Goal: Information Seeking & Learning: Learn about a topic

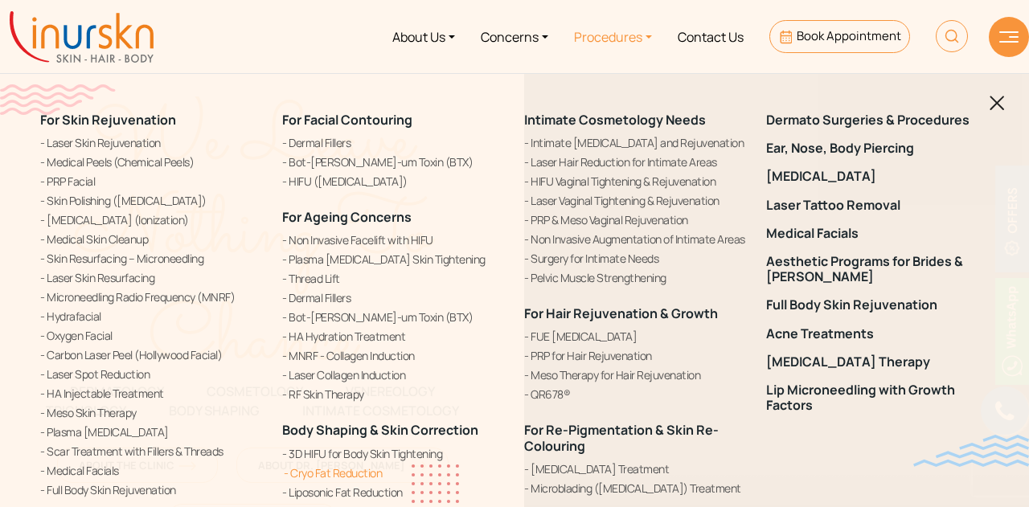
click at [341, 472] on link "Cryo Fat Reduction" at bounding box center [393, 473] width 223 height 17
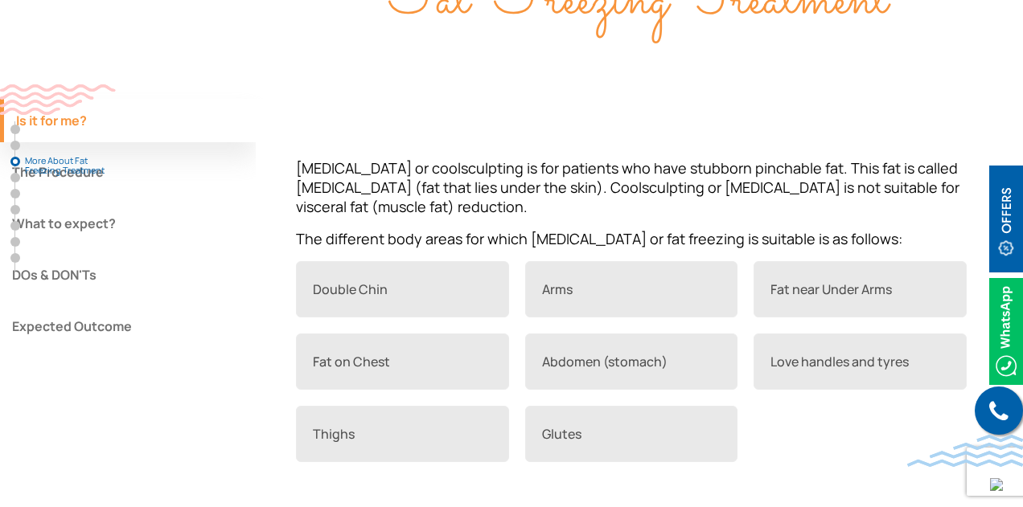
scroll to position [1367, 0]
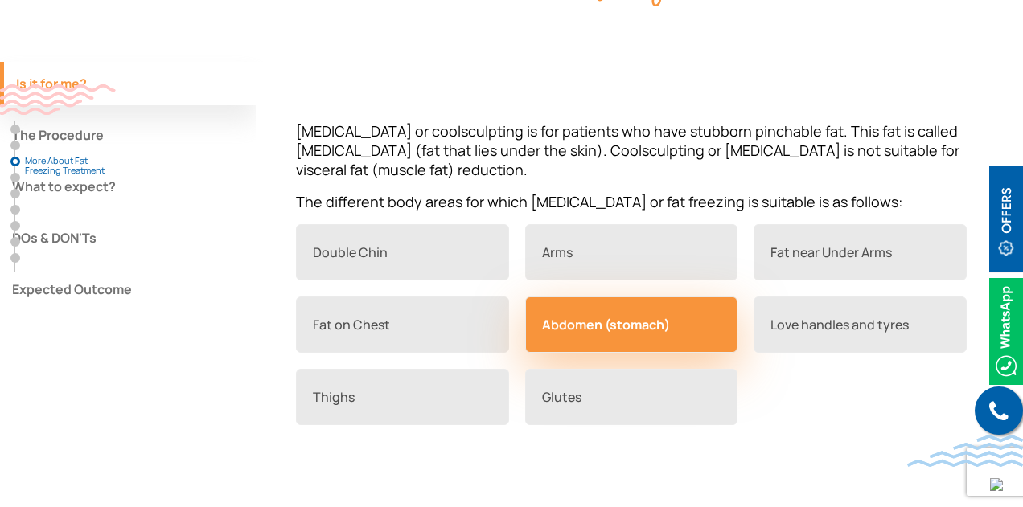
click at [651, 326] on link "Abdomen (stomach)" at bounding box center [631, 325] width 213 height 56
click at [589, 319] on link "Abdomen (stomach)" at bounding box center [631, 325] width 213 height 56
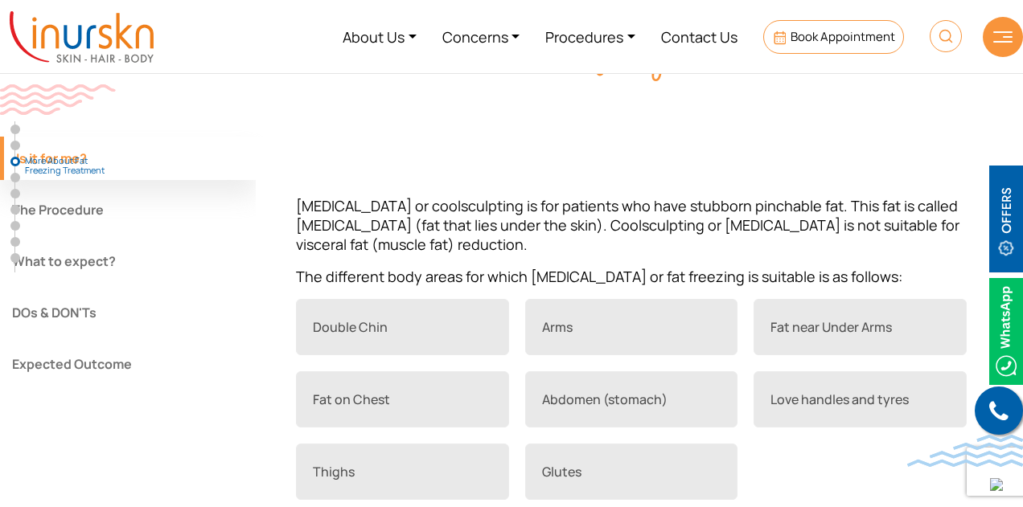
scroll to position [1287, 0]
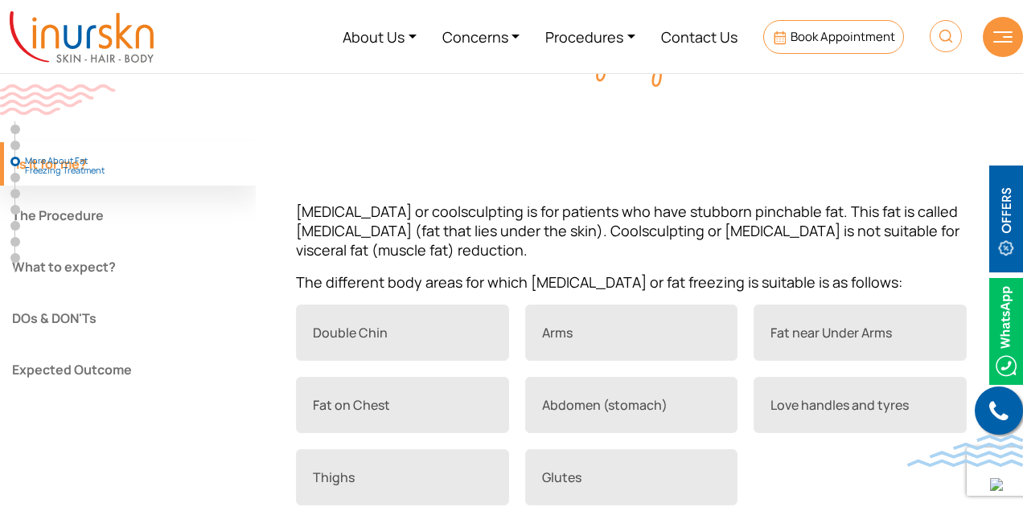
click at [65, 210] on button "The Procedure" at bounding box center [128, 215] width 256 height 43
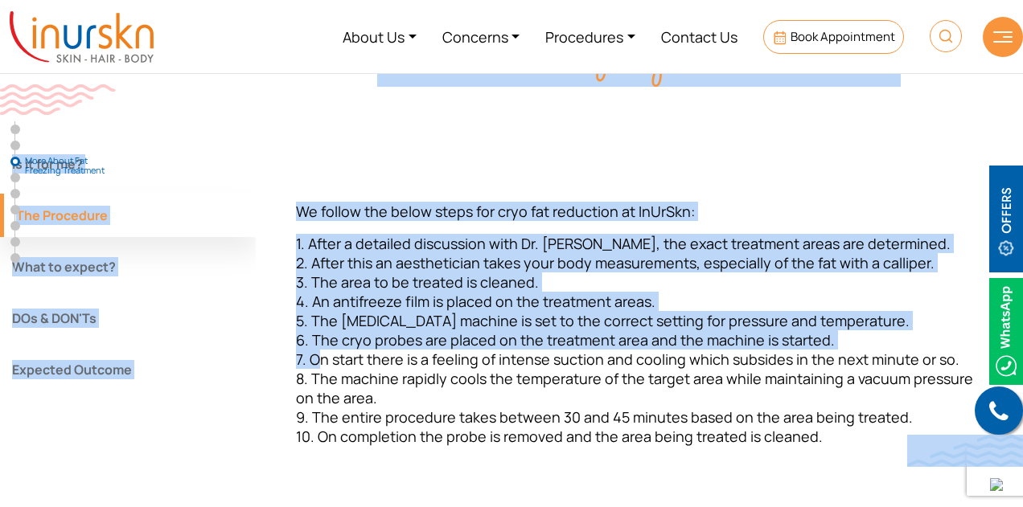
drag, startPoint x: 309, startPoint y: 360, endPoint x: 975, endPoint y: 435, distance: 670.2
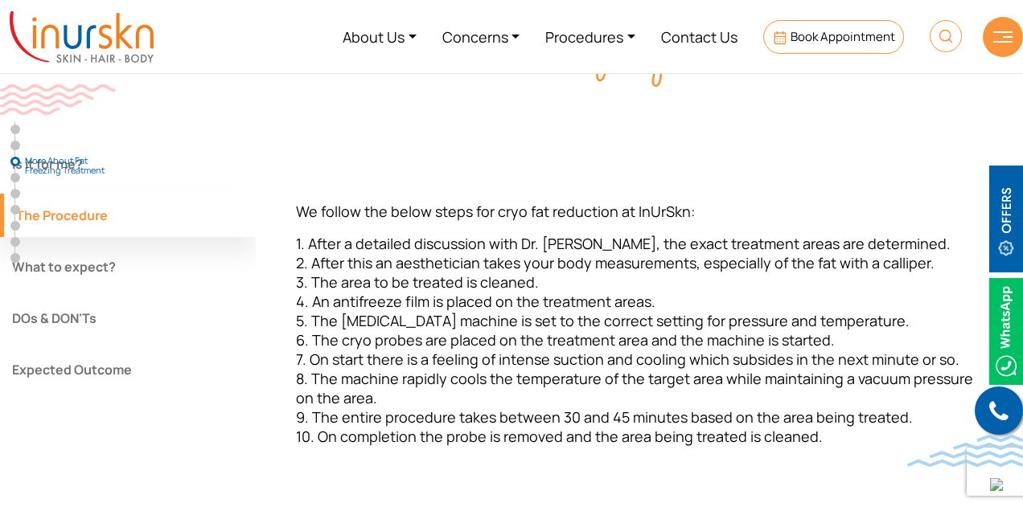
drag, startPoint x: 794, startPoint y: 433, endPoint x: 703, endPoint y: 433, distance: 90.9
click at [791, 433] on span "1. After a detailed discussion with Dr. Sejal, the exact treatment areas are de…" at bounding box center [634, 340] width 677 height 212
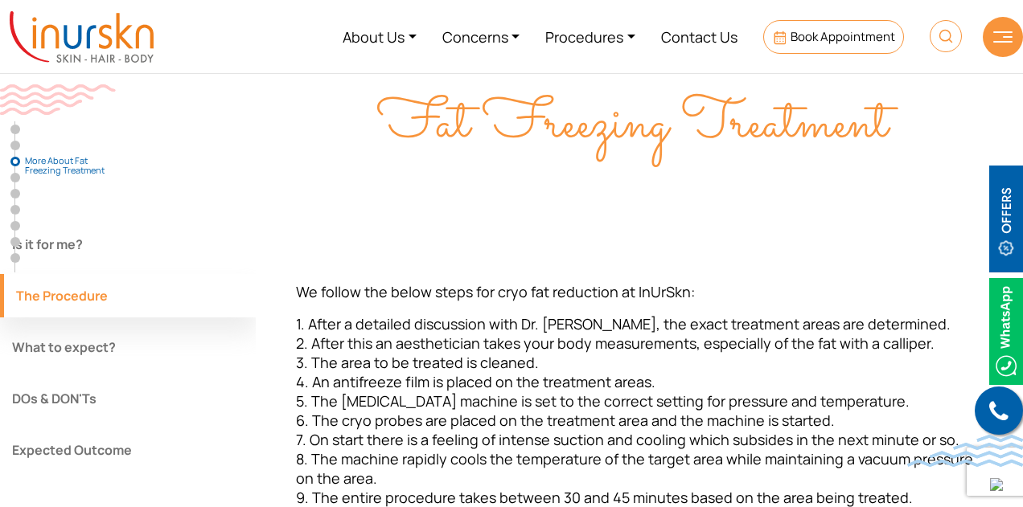
click at [73, 347] on button "What to expect?" at bounding box center [128, 347] width 256 height 43
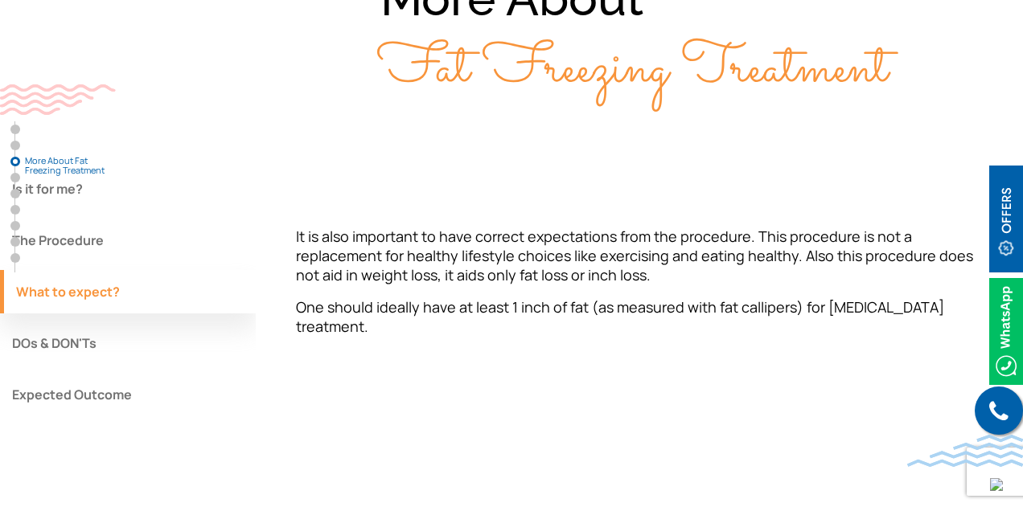
scroll to position [1287, 0]
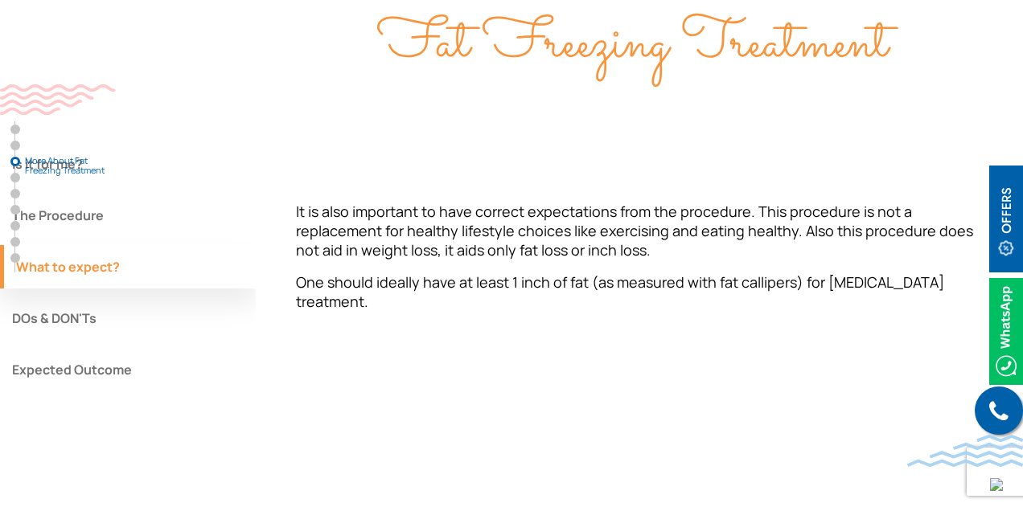
click at [64, 314] on button "DOs & DON'Ts" at bounding box center [128, 318] width 256 height 43
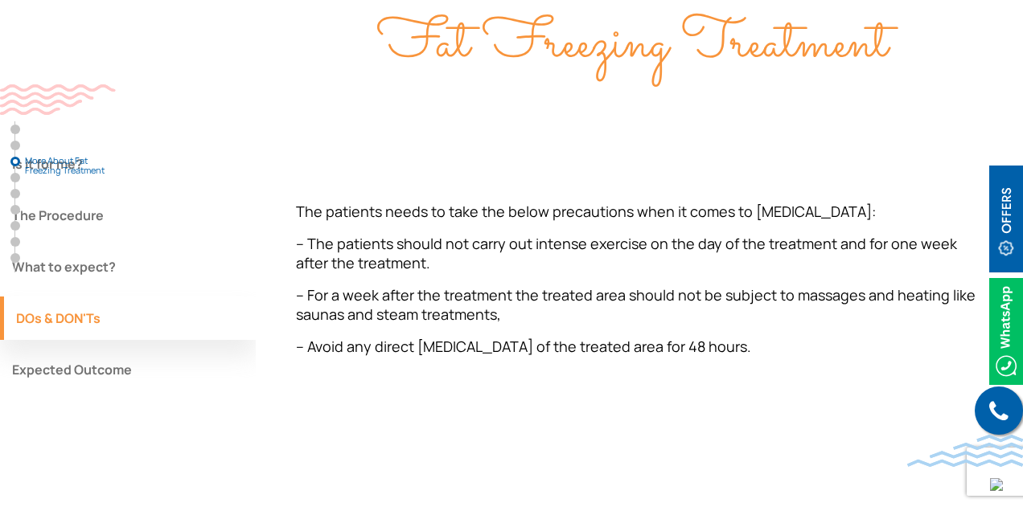
click at [87, 369] on button "Expected Outcome" at bounding box center [128, 369] width 256 height 43
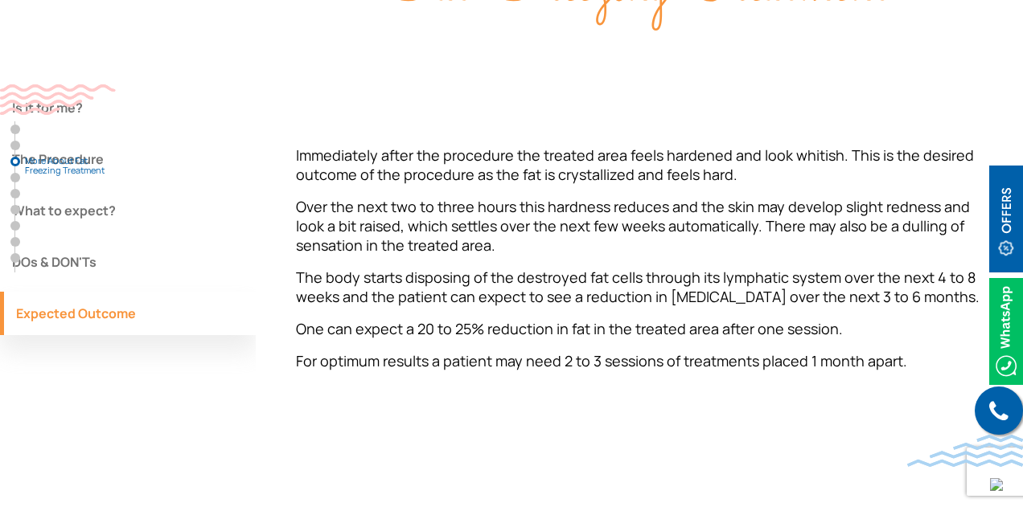
scroll to position [1367, 0]
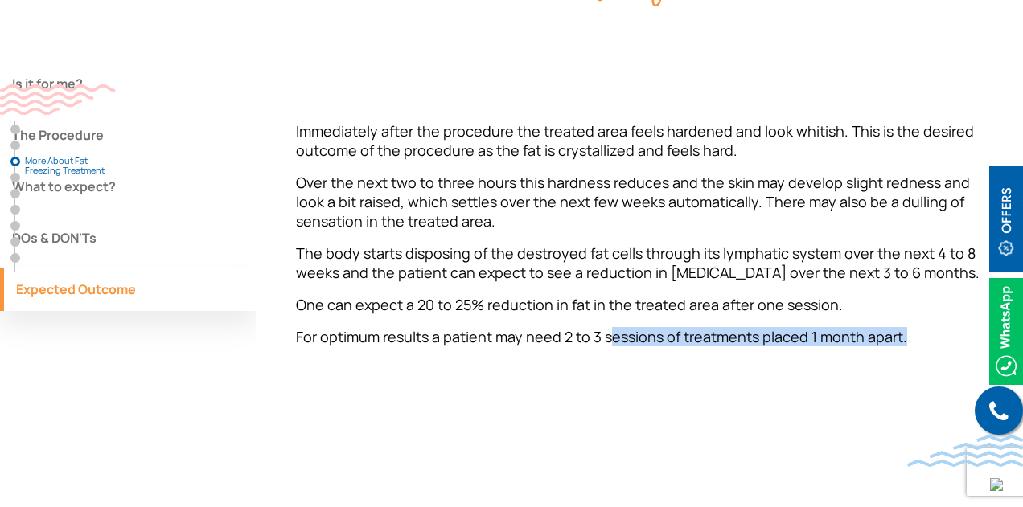
drag, startPoint x: 610, startPoint y: 316, endPoint x: 902, endPoint y: 337, distance: 291.9
click at [902, 337] on div "Immediately after the procedure the treated area feels hardened and look whitis…" at bounding box center [639, 233] width 687 height 225
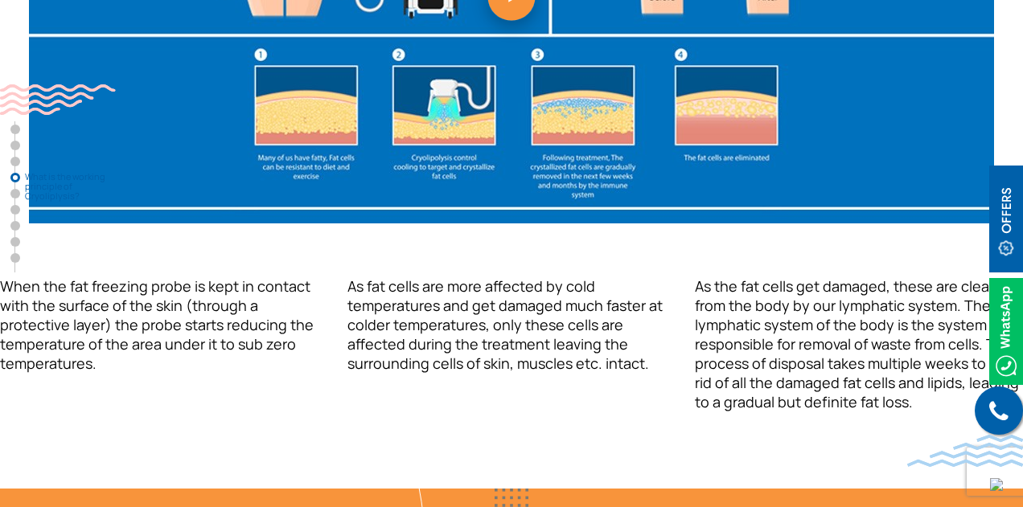
scroll to position [2332, 0]
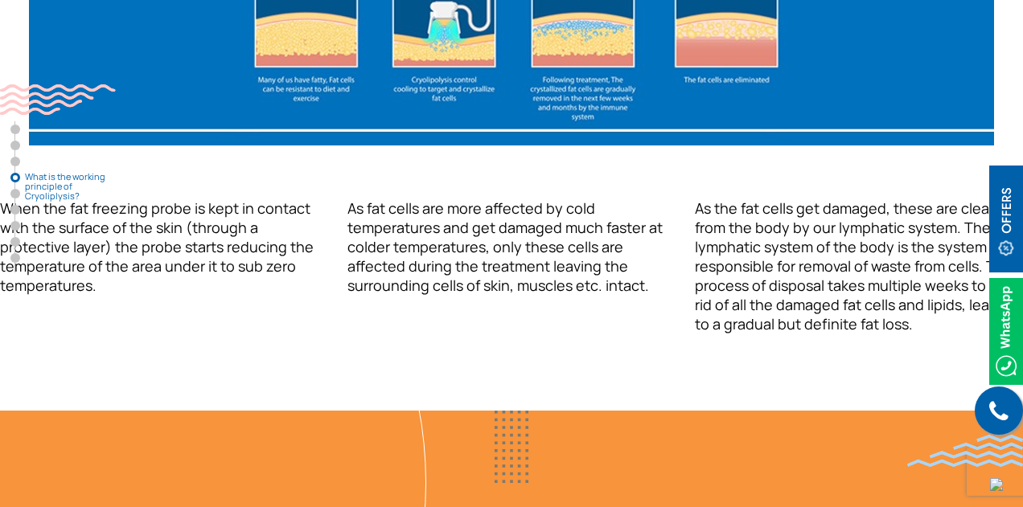
click at [1012, 220] on img at bounding box center [1006, 219] width 34 height 107
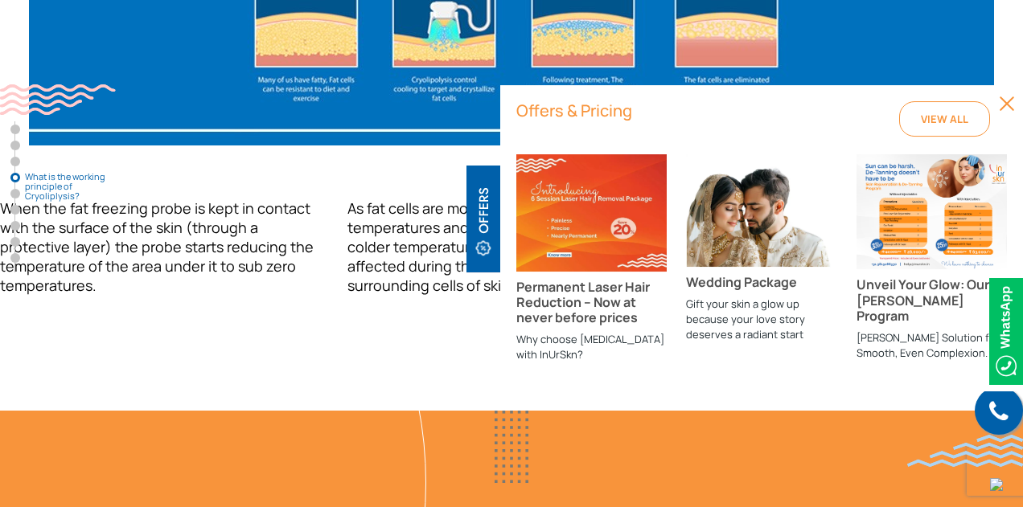
click at [1003, 105] on img at bounding box center [1007, 104] width 16 height 16
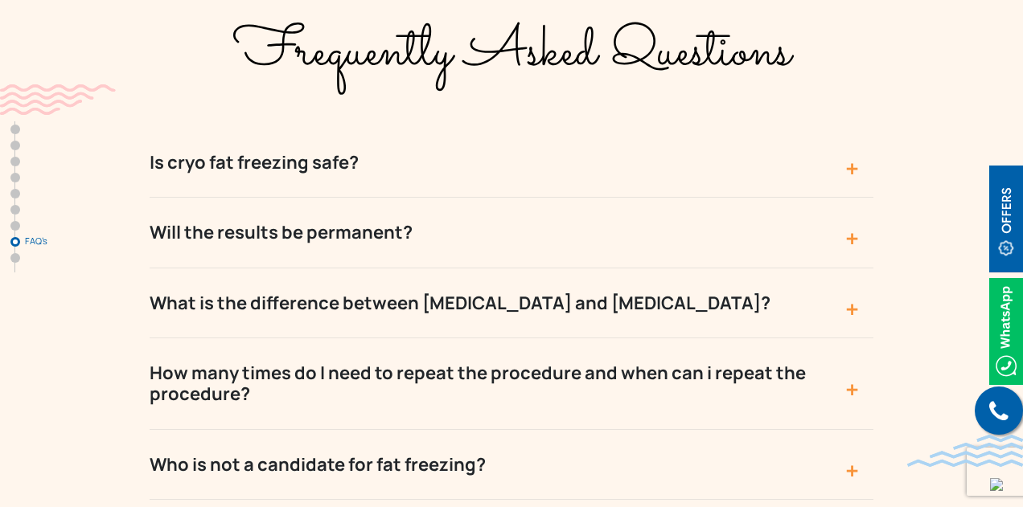
scroll to position [5630, 0]
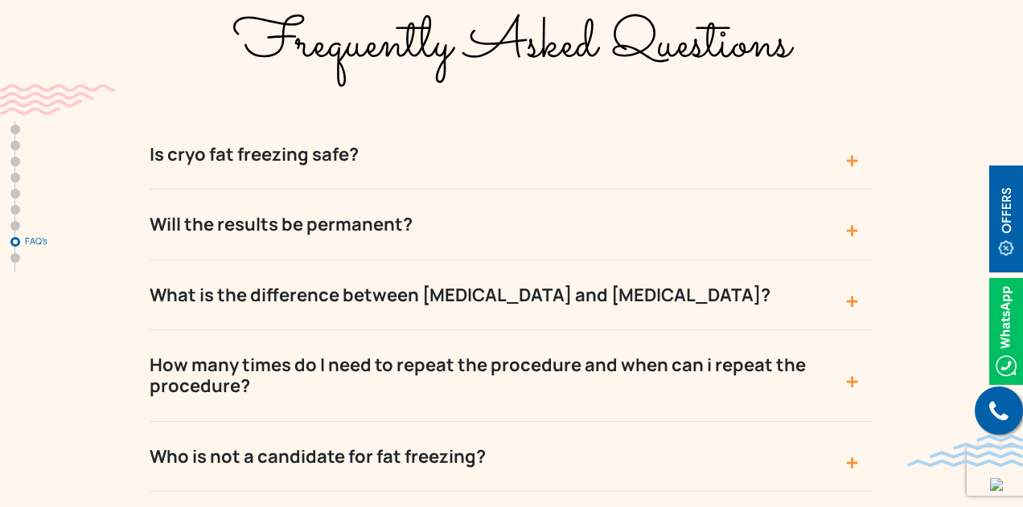
click at [851, 120] on button "Is cryo fat freezing safe?" at bounding box center [512, 155] width 724 height 70
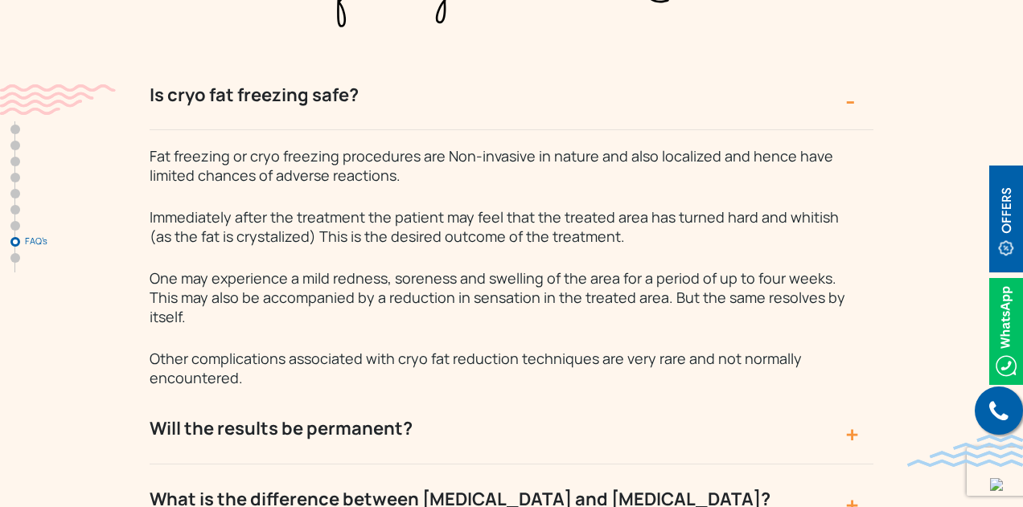
scroll to position [5710, 0]
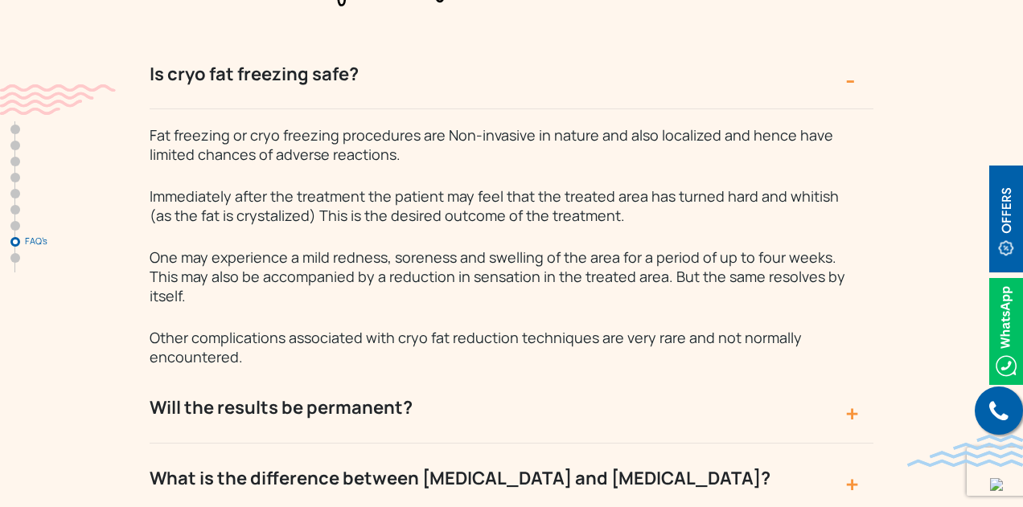
click at [294, 373] on button "Will the results be permanent?" at bounding box center [512, 408] width 724 height 70
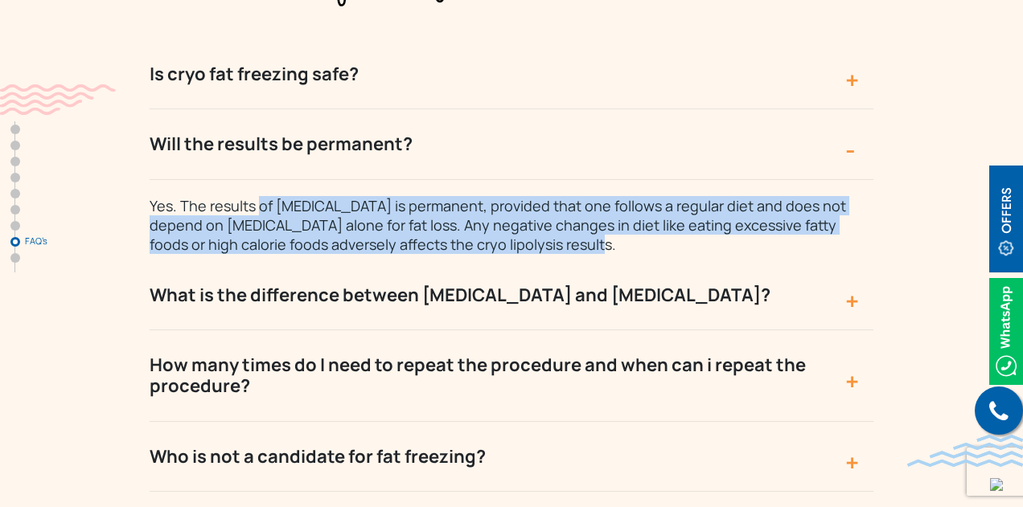
drag, startPoint x: 256, startPoint y: 142, endPoint x: 547, endPoint y: 185, distance: 294.2
click at [547, 185] on p "Yes. The results of cryolipolysis is permanent, provided that one follows a reg…" at bounding box center [504, 217] width 708 height 74
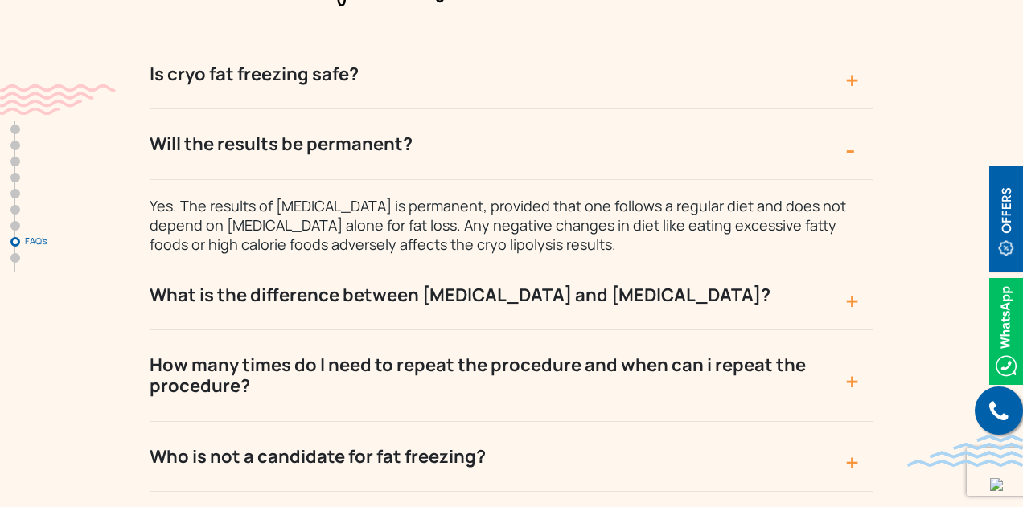
click at [851, 261] on button "What is the difference between cryolipolysis and liposuction?" at bounding box center [512, 296] width 724 height 70
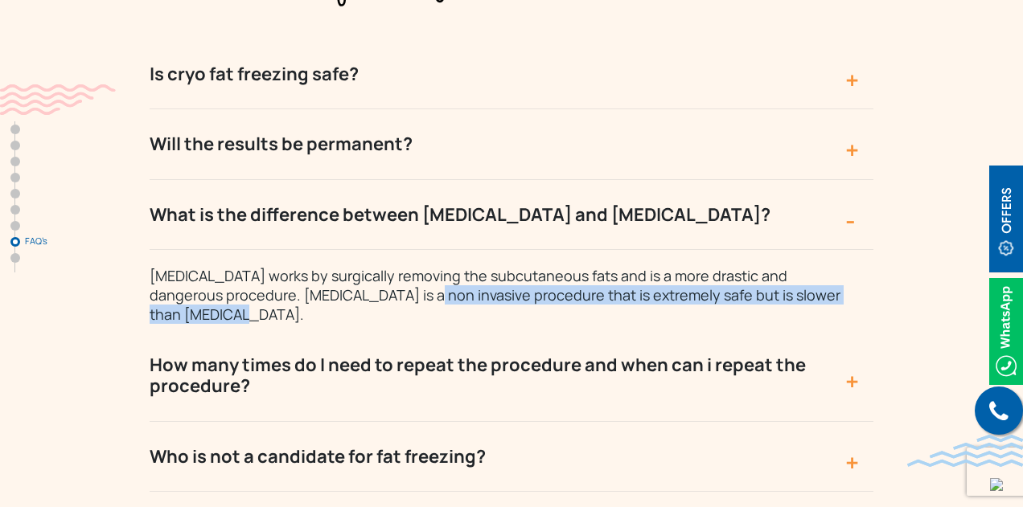
drag, startPoint x: 365, startPoint y: 235, endPoint x: 840, endPoint y: 234, distance: 474.5
click at [840, 250] on p "Liposuction works by surgically removing the subcutaneous fats and is a more dr…" at bounding box center [504, 287] width 708 height 74
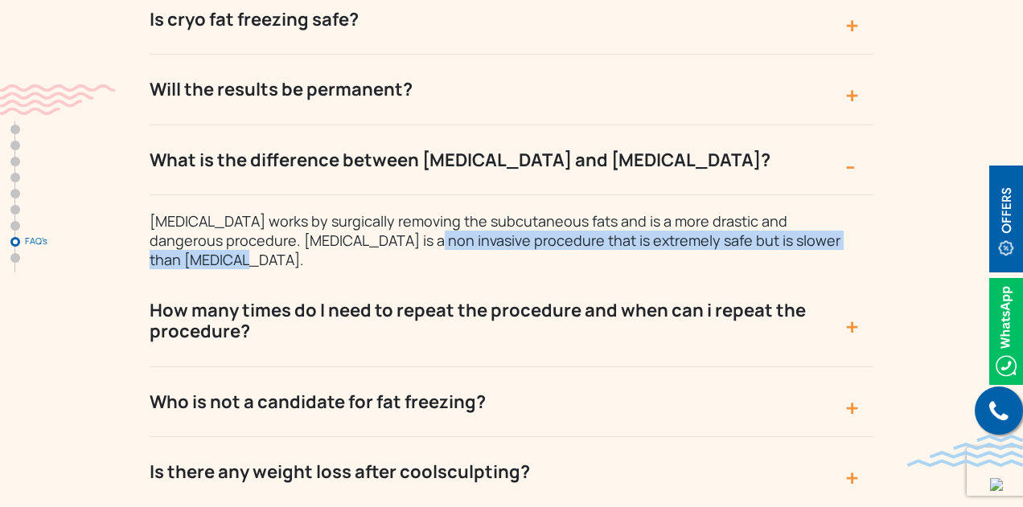
scroll to position [5791, 0]
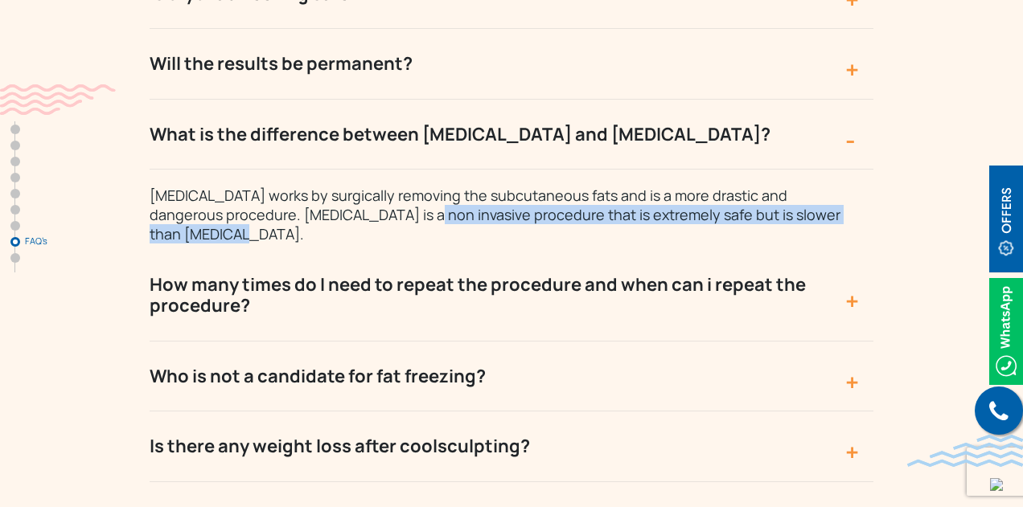
click at [351, 250] on button "How many times do I need to repeat the procedure and when can i repeat the proc…" at bounding box center [512, 296] width 724 height 92
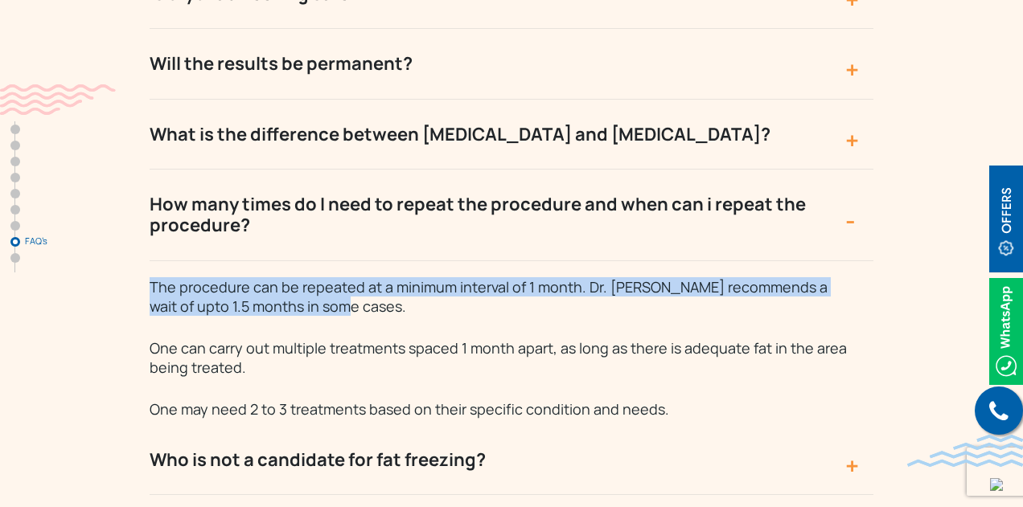
drag, startPoint x: 310, startPoint y: 246, endPoint x: 143, endPoint y: 229, distance: 168.1
click at [143, 229] on div "Frequently Asked Questions Is cryo fat freezing safe? Fat freezing or cryo free…" at bounding box center [511, 276] width 1023 height 902
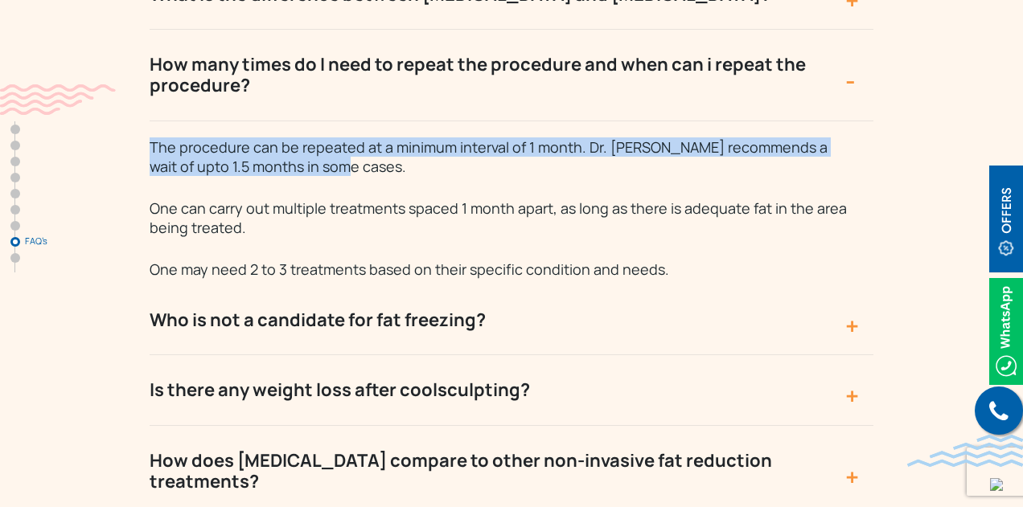
scroll to position [5952, 0]
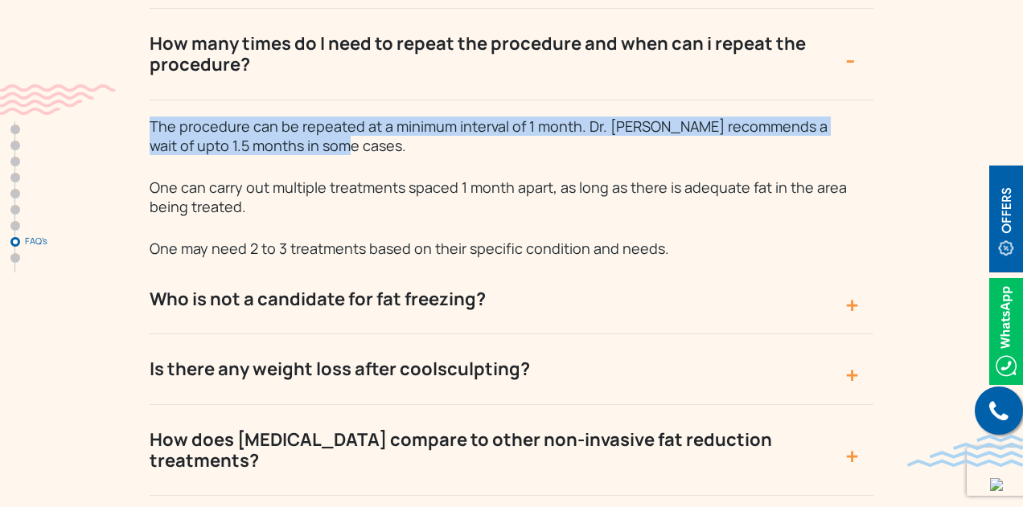
click at [260, 265] on button "Who is not a candidate for fat freezing?" at bounding box center [512, 300] width 724 height 70
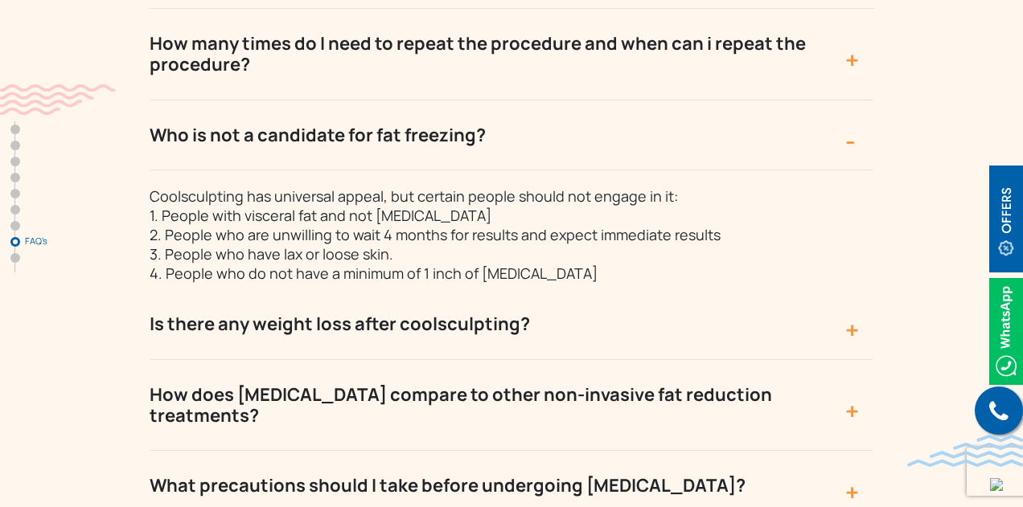
drag, startPoint x: 164, startPoint y: 189, endPoint x: 415, endPoint y: 191, distance: 250.9
click at [415, 191] on p "Coolsculpting has universal appeal, but certain people should not engage in it:…" at bounding box center [504, 227] width 708 height 113
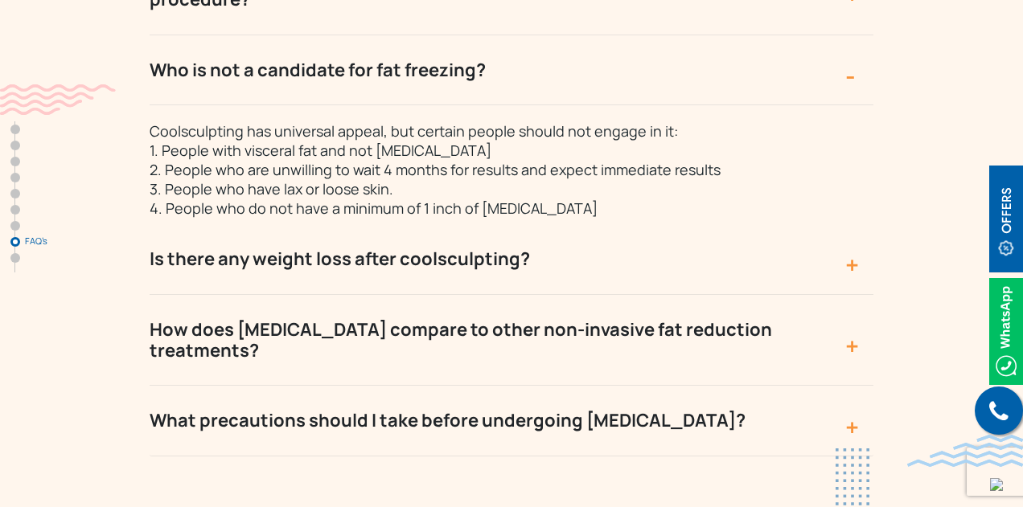
scroll to position [6032, 0]
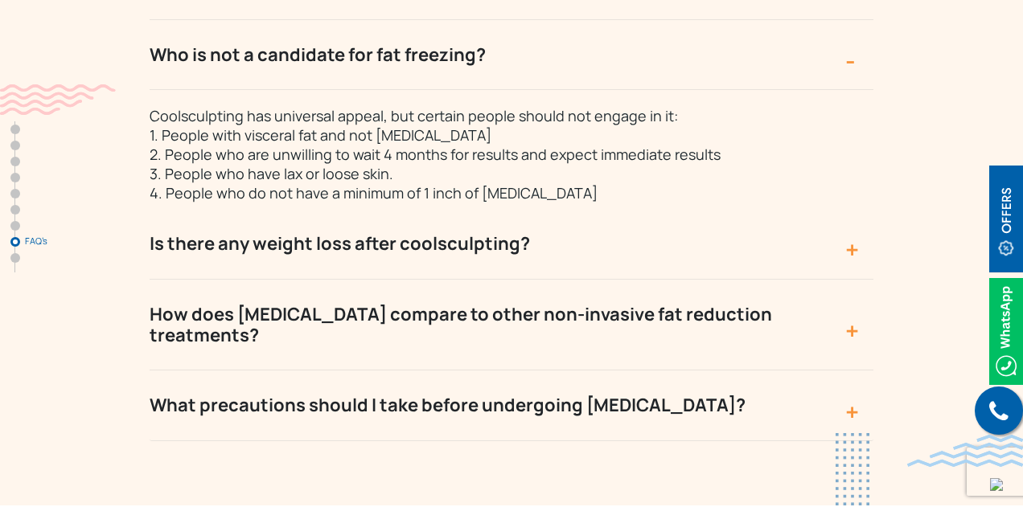
click at [329, 209] on button "Is there any weight loss after coolsculpting?" at bounding box center [512, 244] width 724 height 70
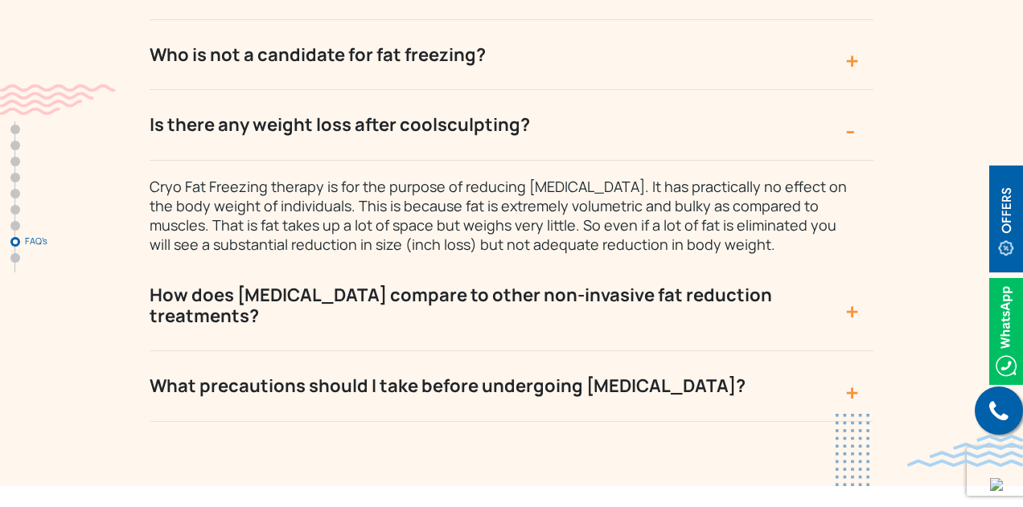
drag, startPoint x: 215, startPoint y: 161, endPoint x: 859, endPoint y: 180, distance: 644.5
click at [859, 180] on div "Cryo Fat Freezing therapy is for the purpose of reducing subcutaneous fat. It h…" at bounding box center [512, 207] width 724 height 93
click at [480, 183] on span "Cryo Fat Freezing therapy is for the purpose of reducing subcutaneous fat. It h…" at bounding box center [498, 215] width 697 height 77
click at [566, 183] on span "Cryo Fat Freezing therapy is for the purpose of reducing subcutaneous fat. It h…" at bounding box center [498, 215] width 697 height 77
click at [292, 261] on button "How does cryolipolysis compare to other non-invasive fat reduction treatments?" at bounding box center [512, 307] width 724 height 92
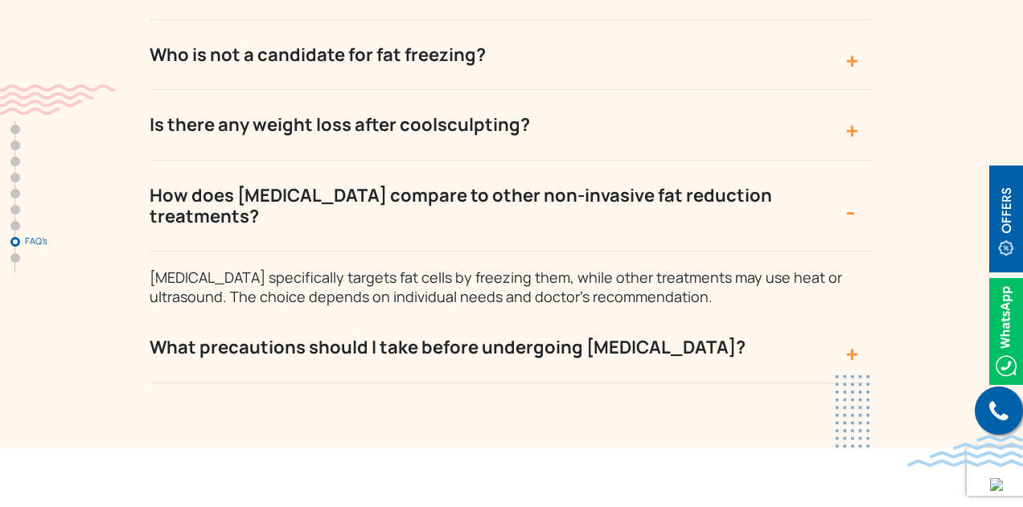
click at [335, 313] on button "What precautions should I take before undergoing cryolipolysis?" at bounding box center [512, 348] width 724 height 70
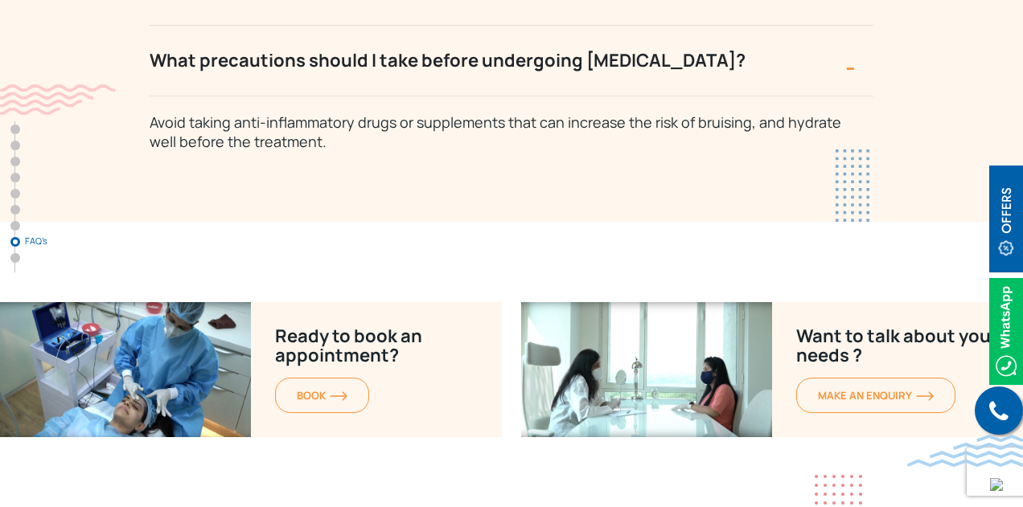
scroll to position [6273, 0]
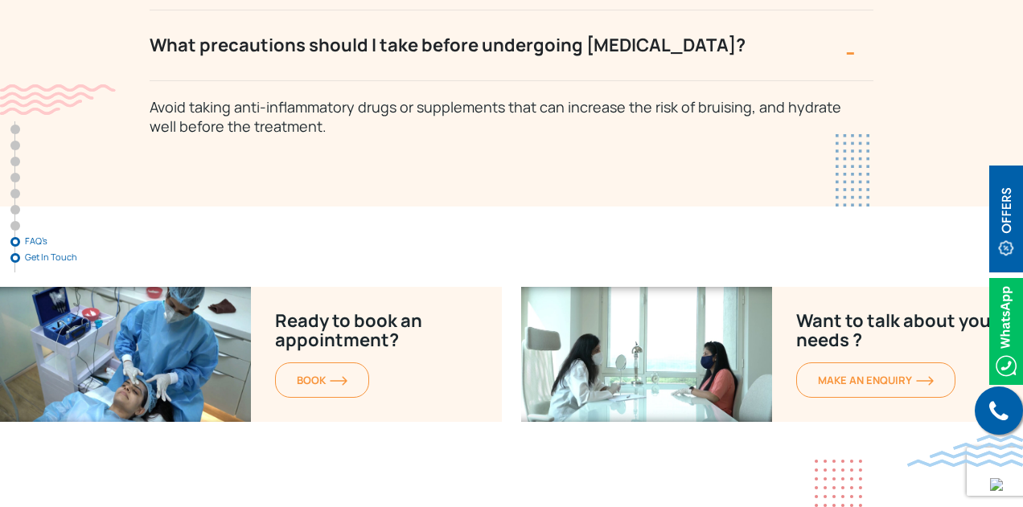
click at [10, 258] on link "Get In Touch" at bounding box center [15, 258] width 10 height 10
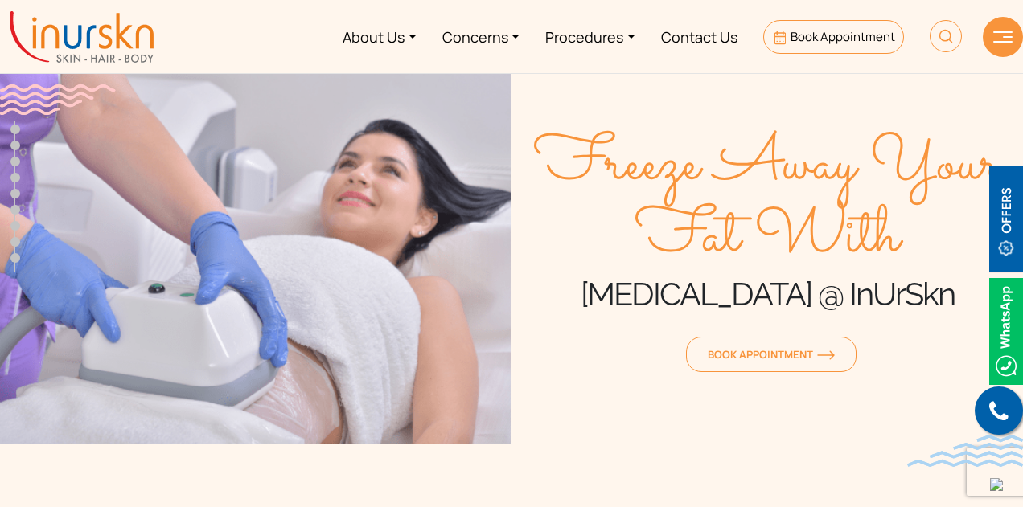
scroll to position [0, 0]
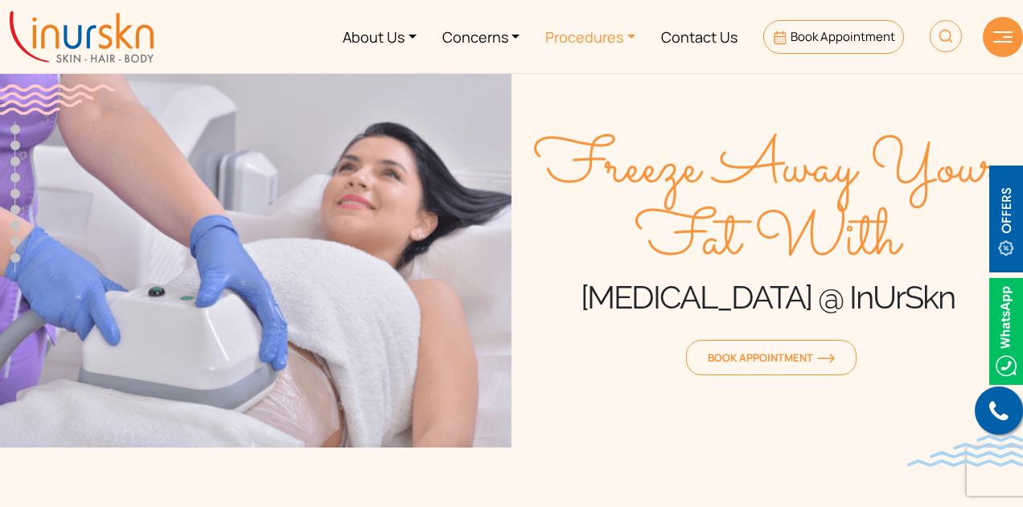
click at [616, 39] on link "Procedures" at bounding box center [590, 36] width 116 height 60
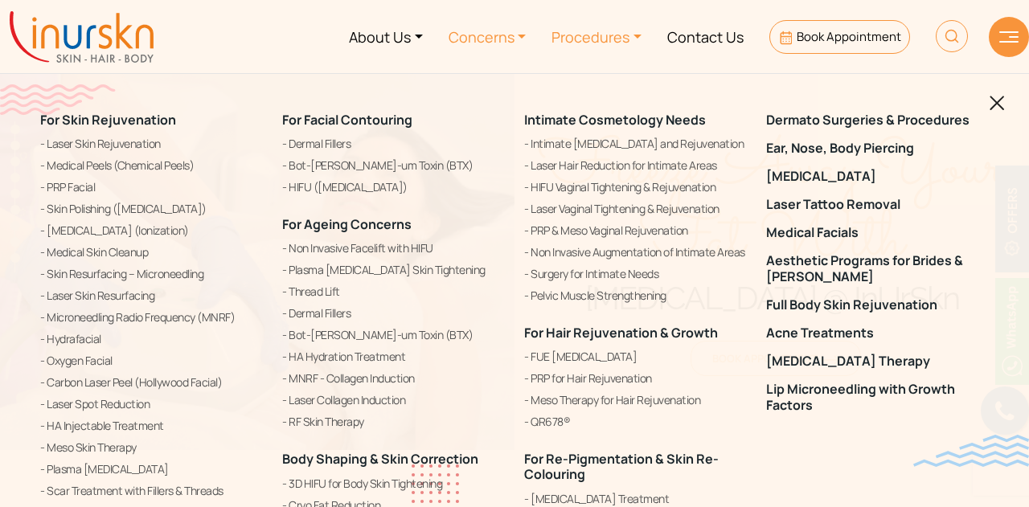
click at [504, 31] on link "Concerns" at bounding box center [488, 36] width 104 height 60
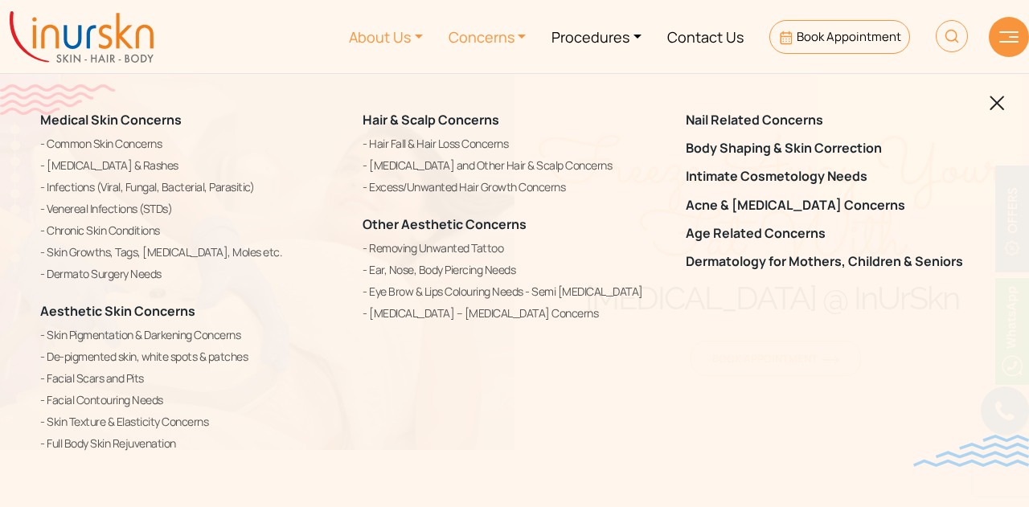
click at [373, 35] on link "About Us" at bounding box center [386, 36] width 100 height 60
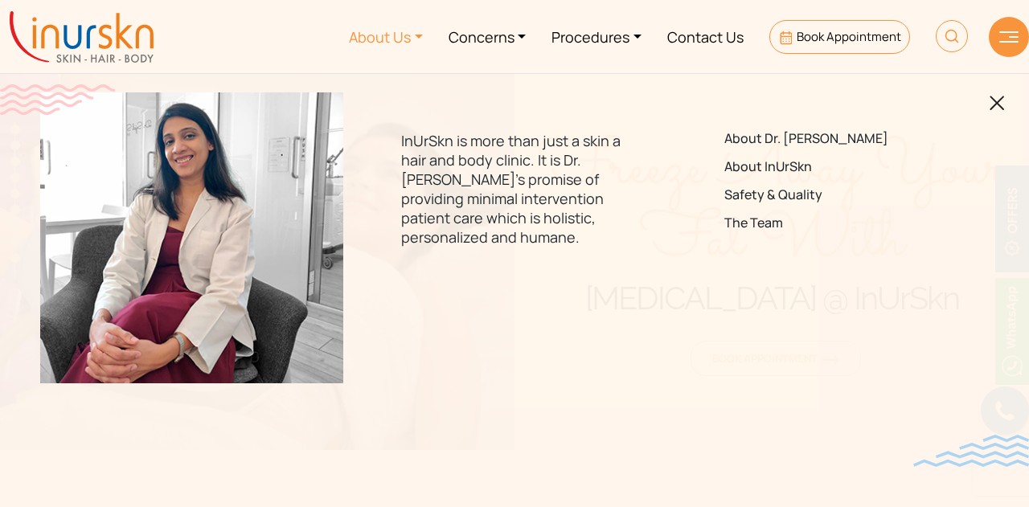
click at [996, 94] on link at bounding box center [997, 101] width 15 height 19
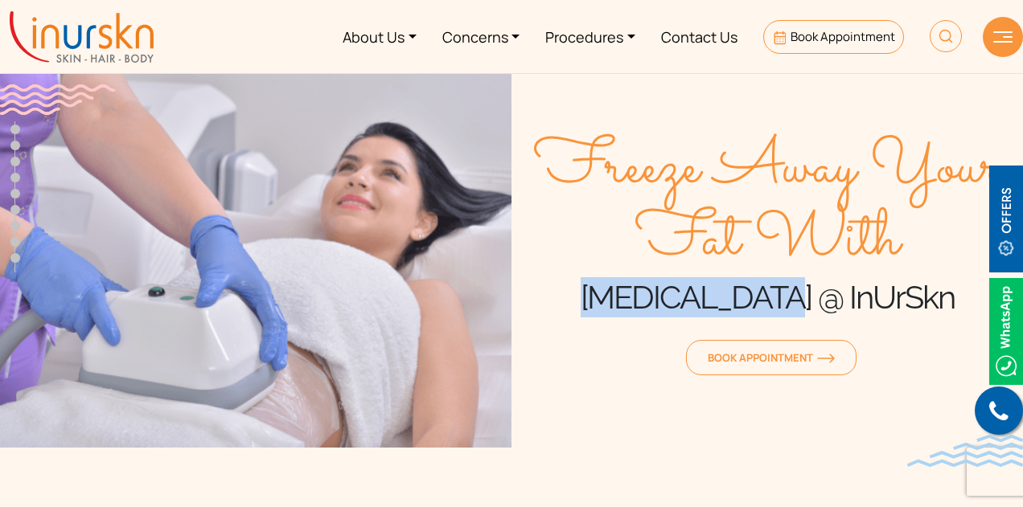
drag, startPoint x: 603, startPoint y: 292, endPoint x: 779, endPoint y: 298, distance: 176.3
click at [779, 298] on h1 "Cryolipolysis @ InUrSkn" at bounding box center [768, 297] width 512 height 40
copy h1 "Cryolipolysis"
